Goal: Task Accomplishment & Management: Use online tool/utility

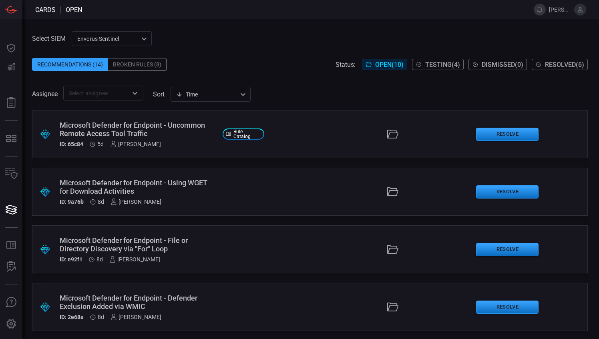
click at [125, 65] on div "Broken Rules (8)" at bounding box center [137, 64] width 58 height 13
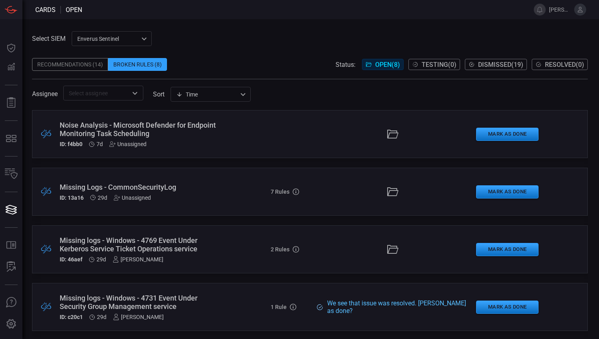
click at [218, 56] on span at bounding box center [309, 52] width 555 height 12
click at [387, 37] on div "Select SIEM Enverus Sentinel c91b43ff-c123-4683-be2e-f803907a5556 ​ Recommendat…" at bounding box center [309, 65] width 555 height 69
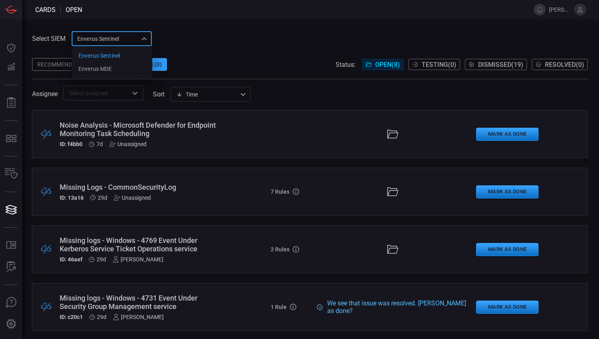
click at [141, 42] on div "Enverus Sentinel c91b43ff-c123-4683-be2e-f803907a5556 Enverus Sentinel Enverus …" at bounding box center [112, 38] width 80 height 15
click at [108, 69] on div "Enverus MDE" at bounding box center [94, 69] width 33 height 8
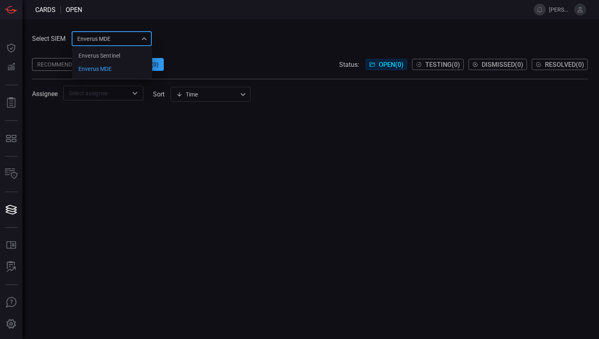
click at [142, 38] on div "Enverus MDE bf66557a-6948-430c-a79d-83d47c1d8503 Enverus Sentinel Enverus MDE ​" at bounding box center [112, 38] width 80 height 15
click at [122, 56] on li "Enverus Sentinel" at bounding box center [112, 55] width 80 height 13
